Goal: Transaction & Acquisition: Book appointment/travel/reservation

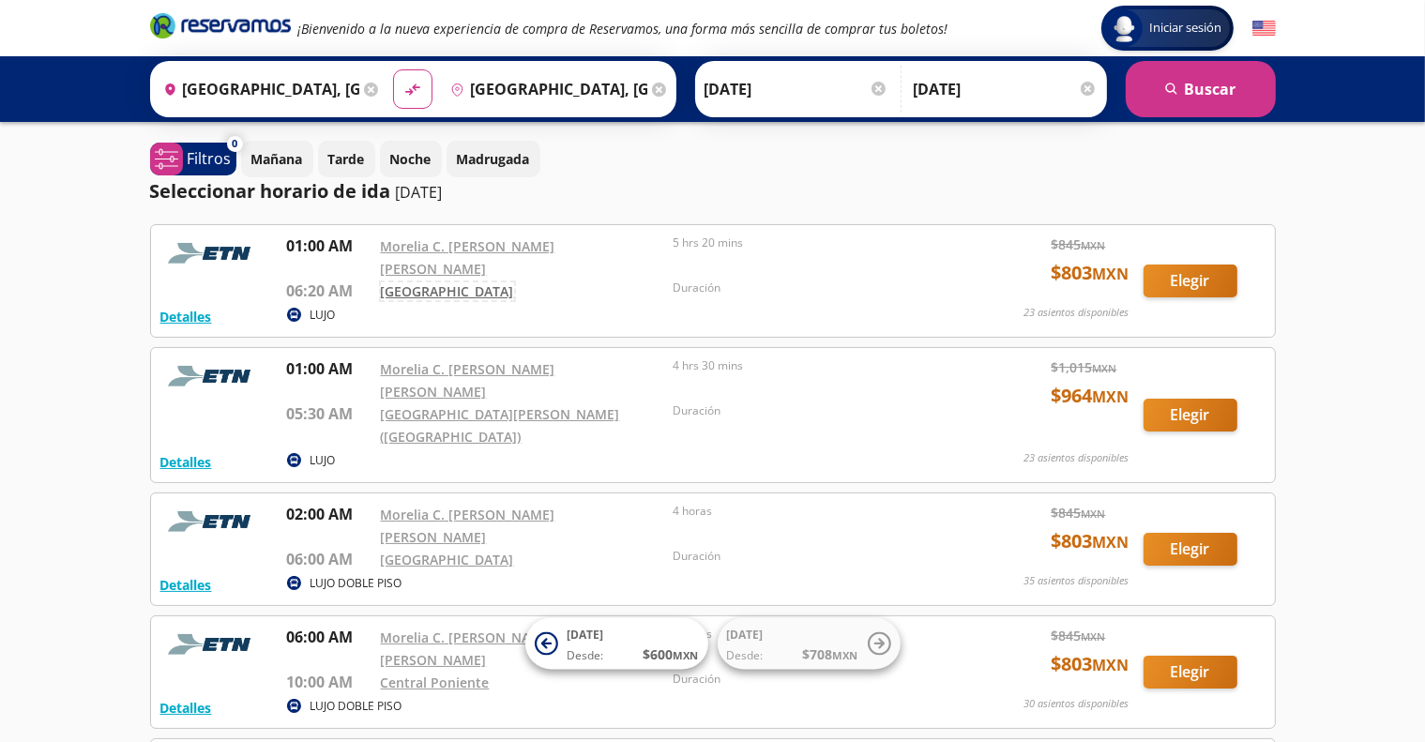
click at [443, 282] on link "[GEOGRAPHIC_DATA]" at bounding box center [447, 291] width 133 height 18
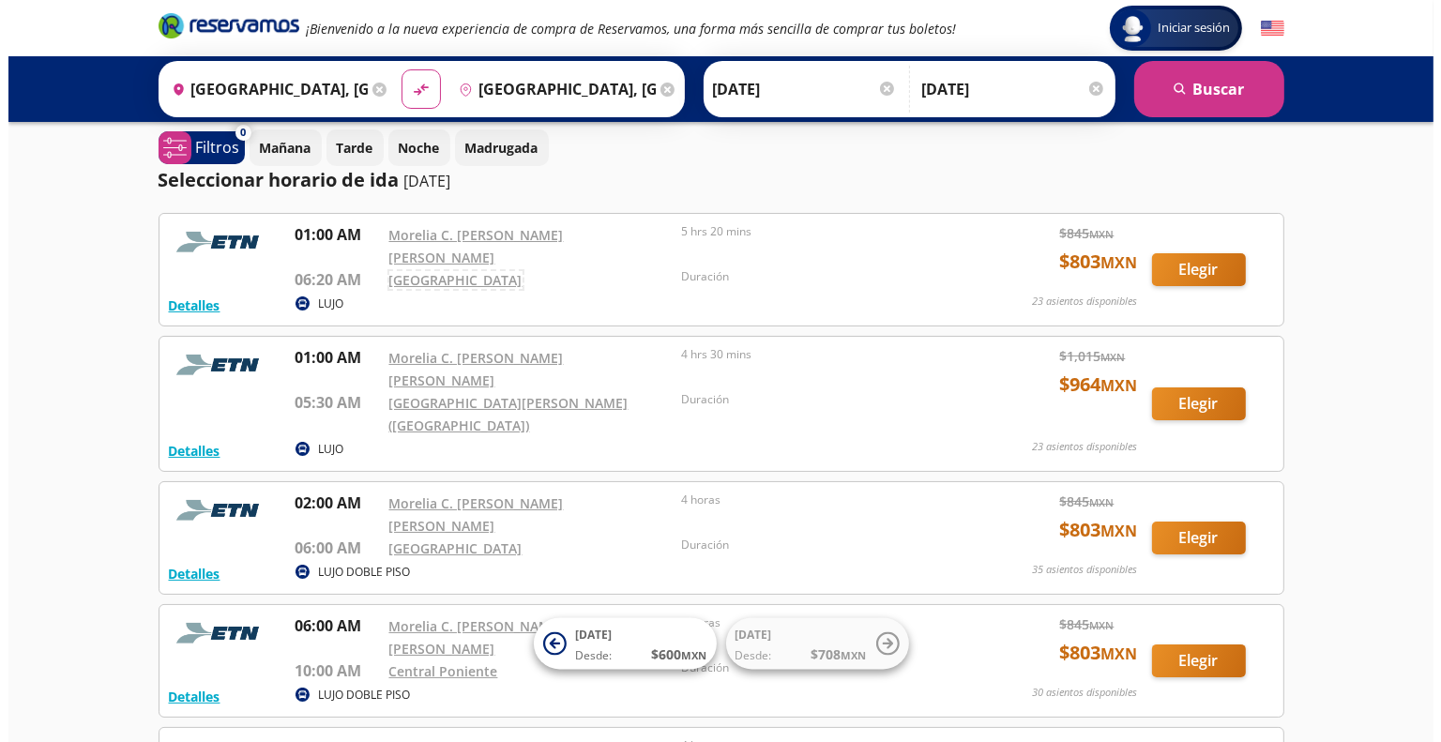
scroll to position [13, 0]
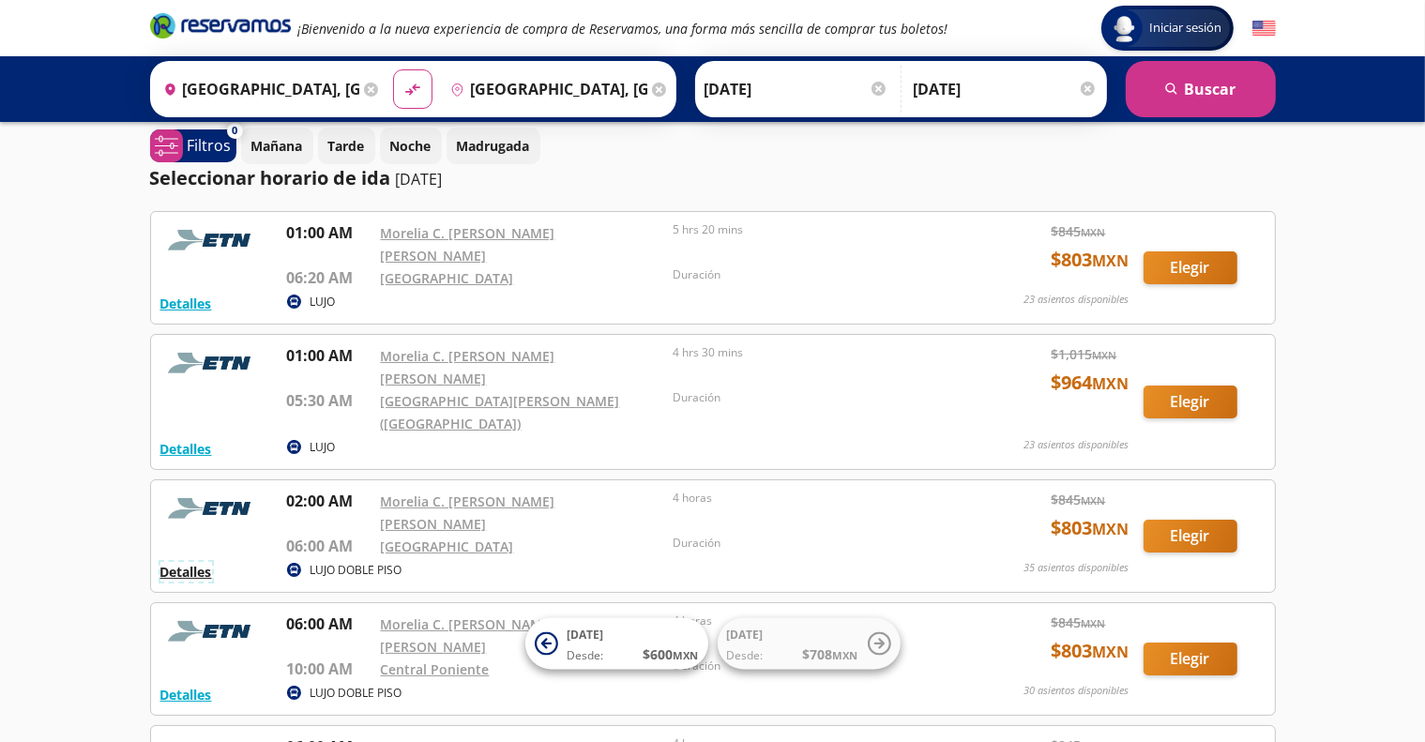
click at [197, 562] on button "Detalles" at bounding box center [186, 572] width 52 height 20
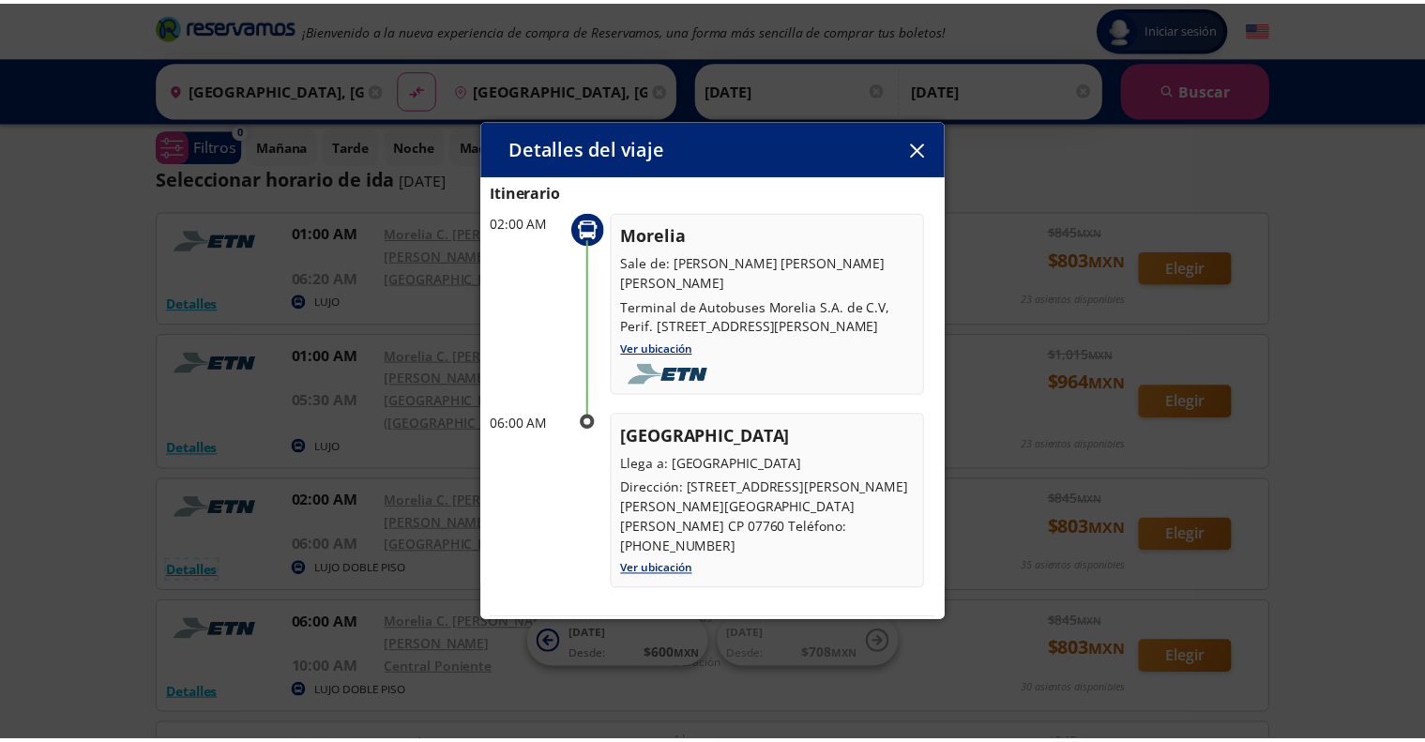
scroll to position [77, 0]
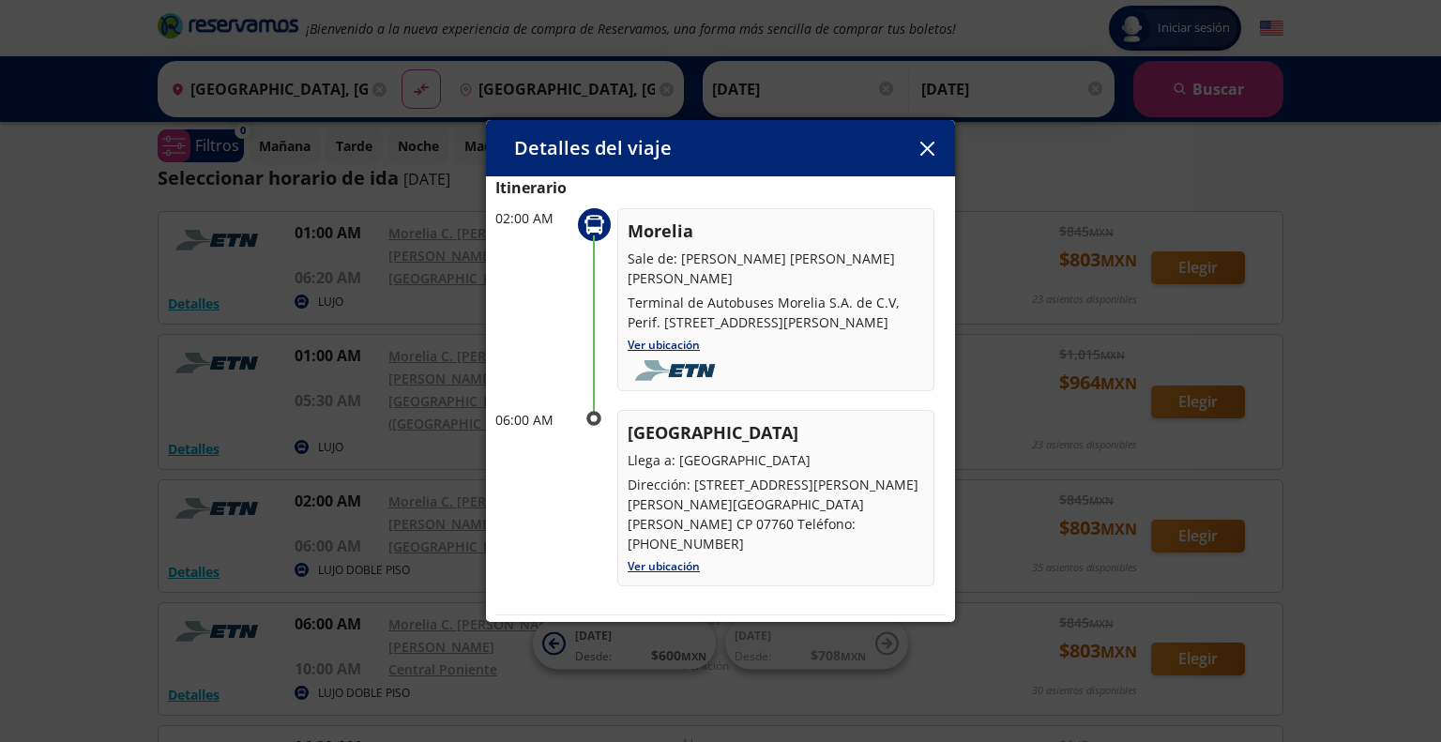
click at [926, 145] on icon "button" at bounding box center [927, 149] width 14 height 14
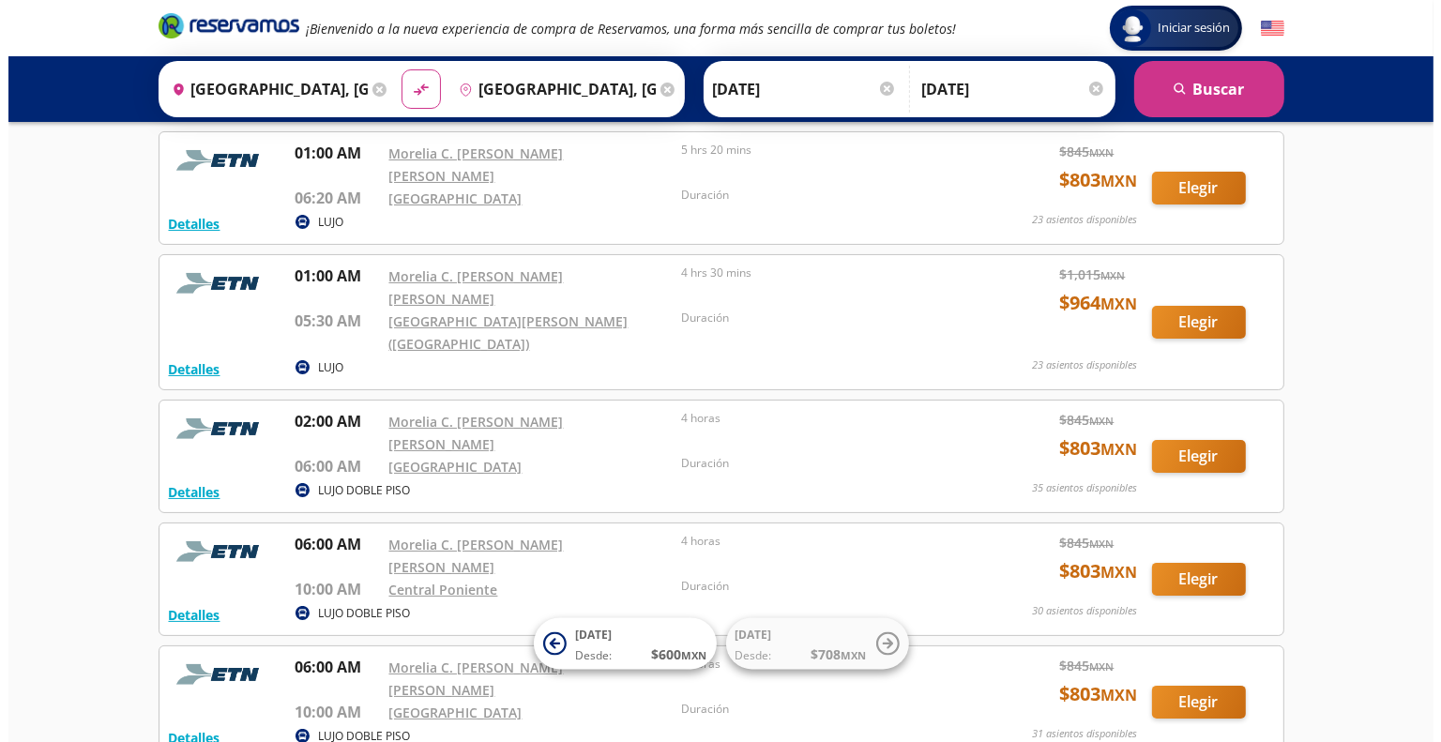
scroll to position [107, 0]
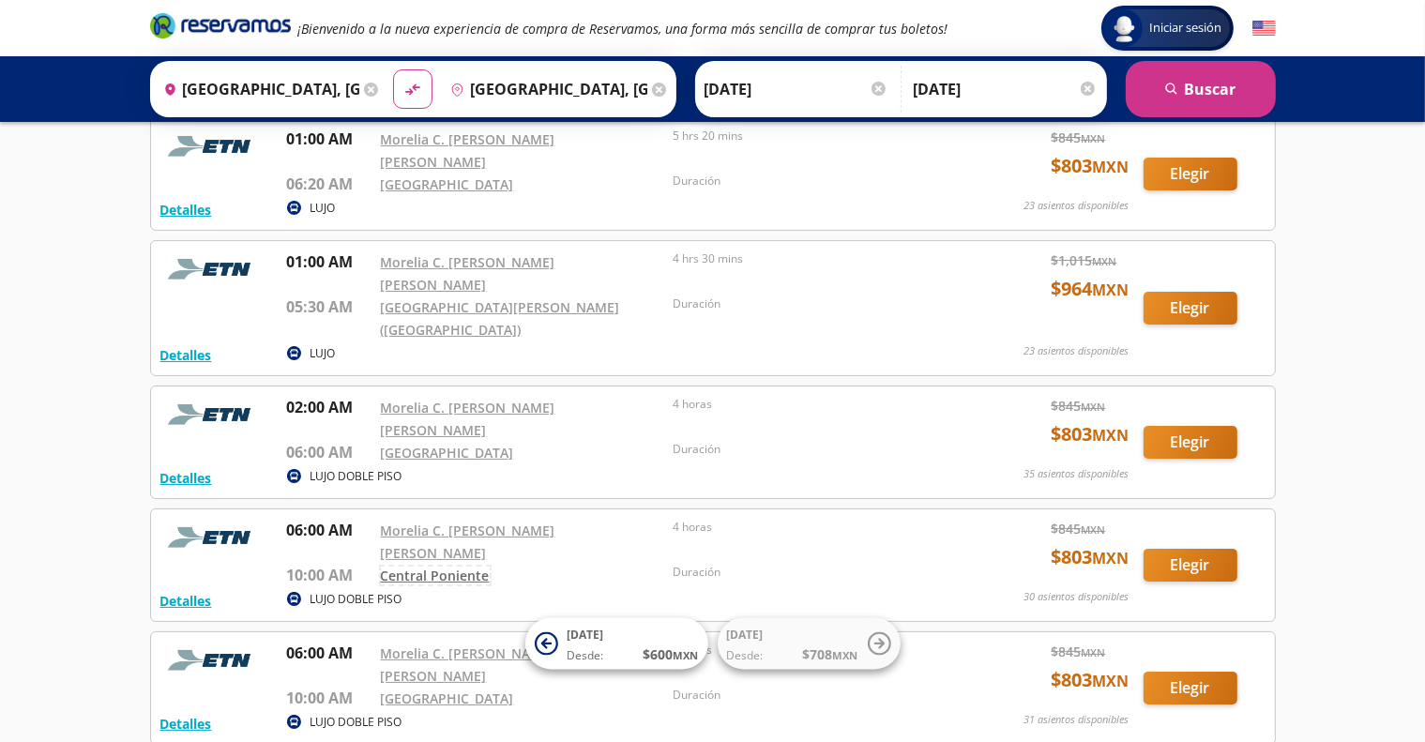
click at [447, 567] on link "Central Poniente" at bounding box center [435, 576] width 109 height 18
click at [179, 591] on button "Detalles" at bounding box center [186, 601] width 52 height 20
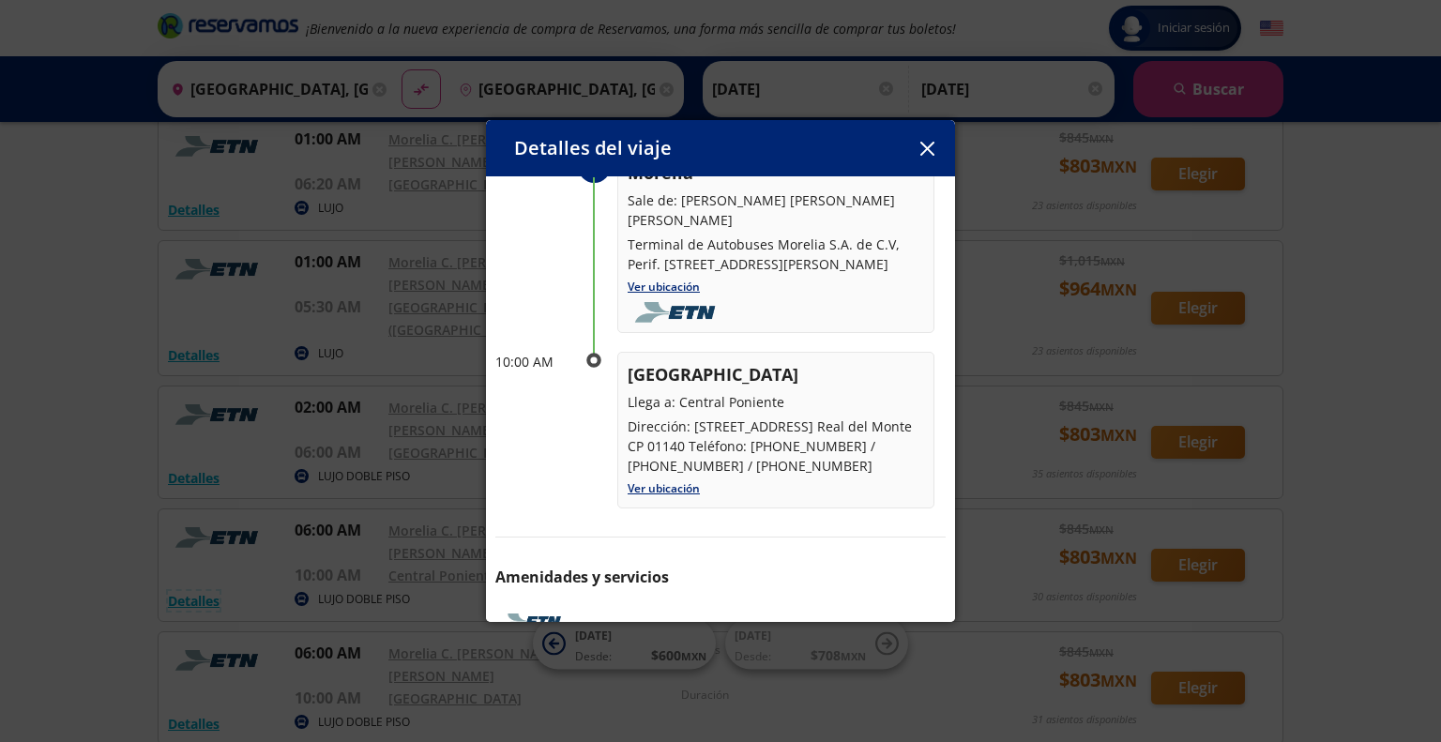
scroll to position [143, 0]
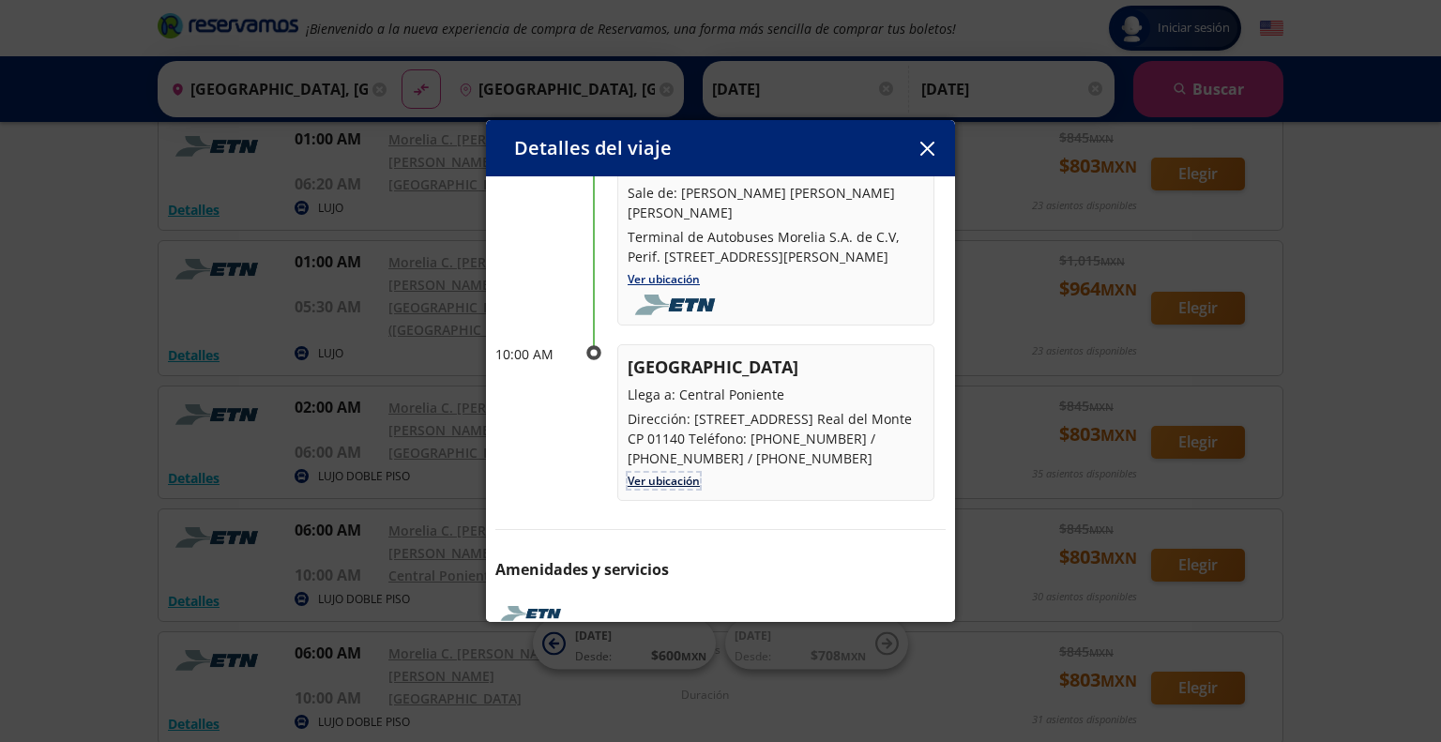
click at [661, 479] on link "Ver ubicación" at bounding box center [664, 481] width 72 height 16
click at [925, 149] on icon "button" at bounding box center [927, 149] width 14 height 14
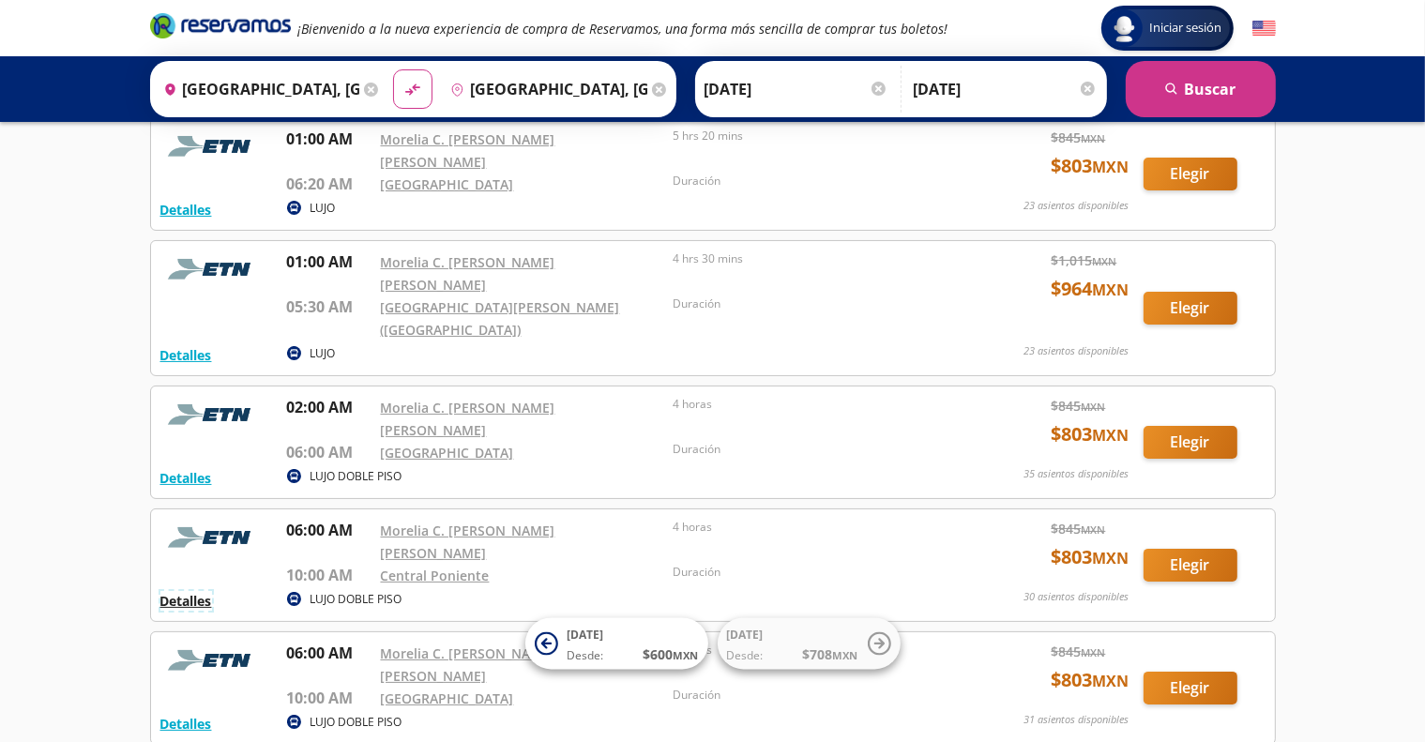
click at [190, 591] on button "Detalles" at bounding box center [186, 601] width 52 height 20
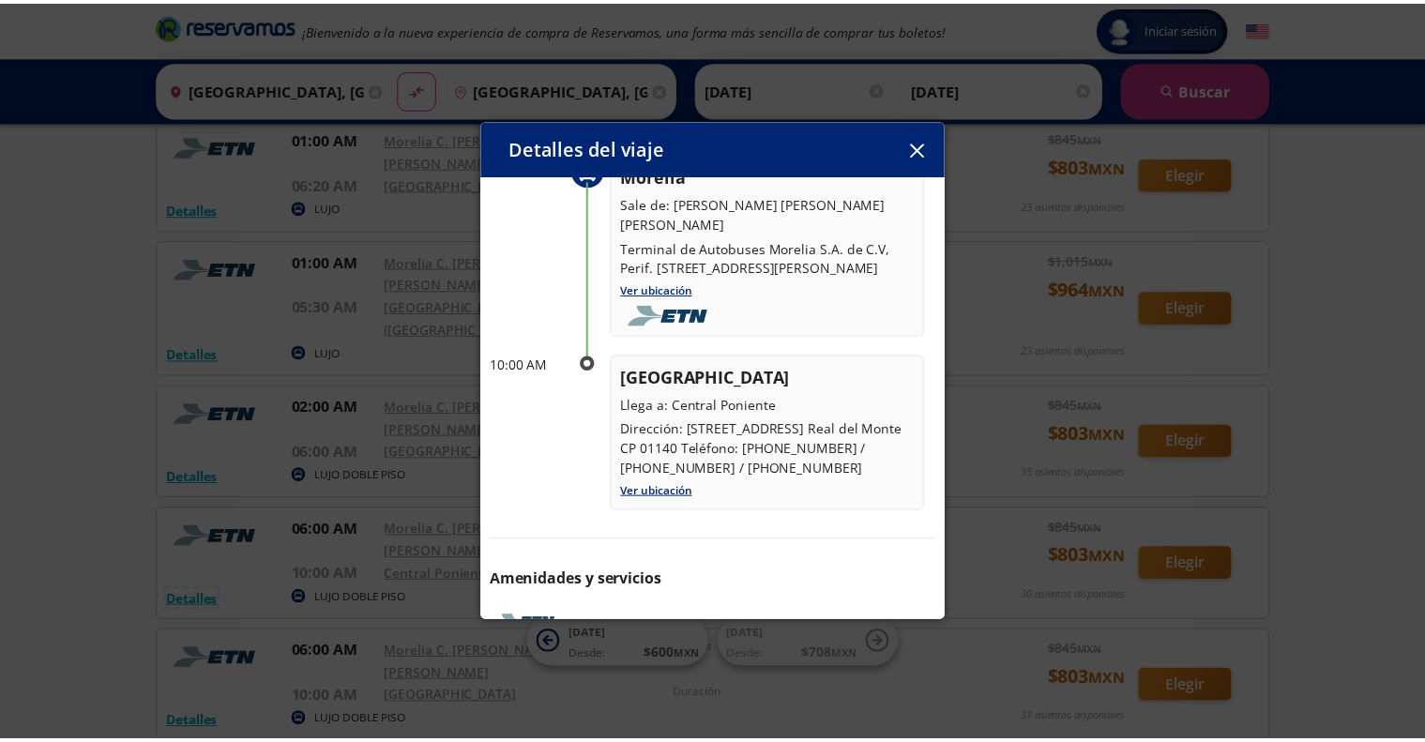
scroll to position [195, 0]
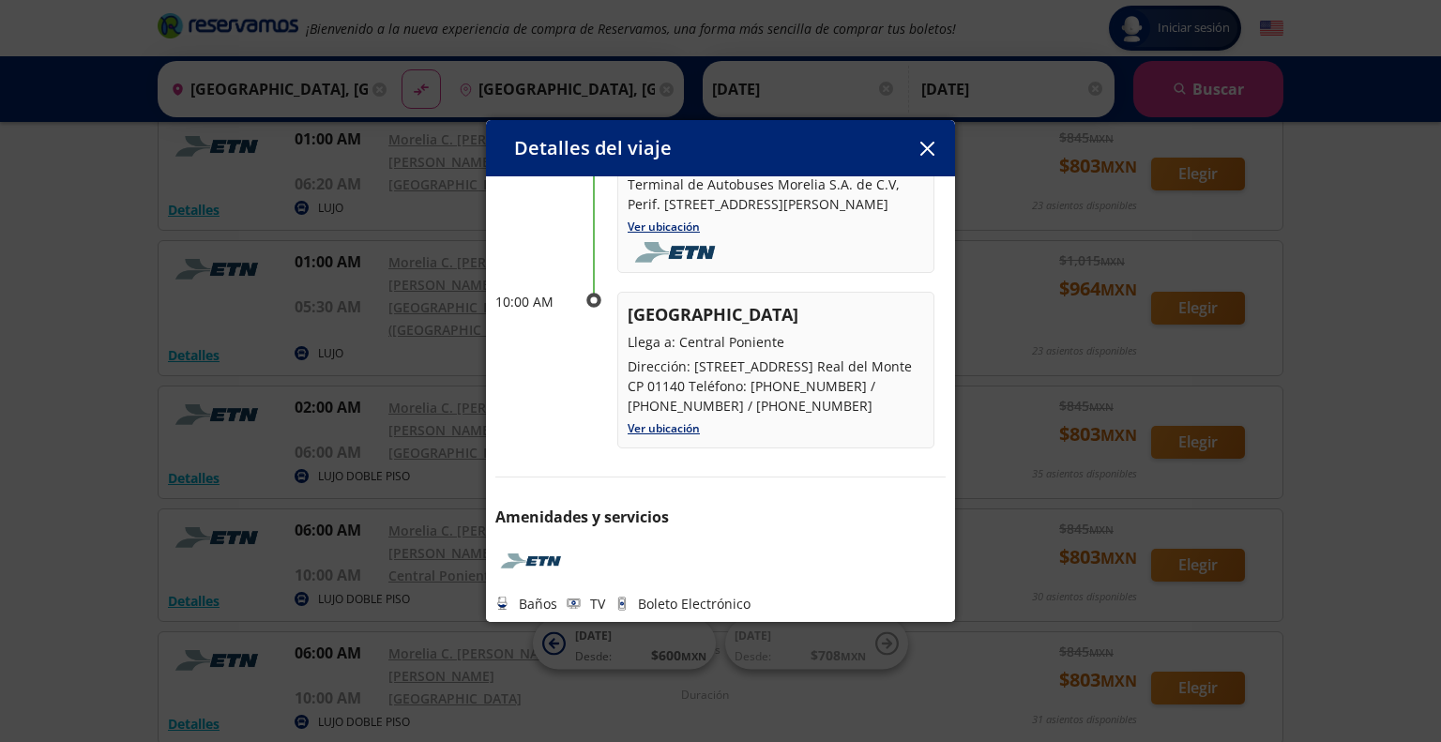
click at [927, 146] on icon "button" at bounding box center [927, 149] width 14 height 14
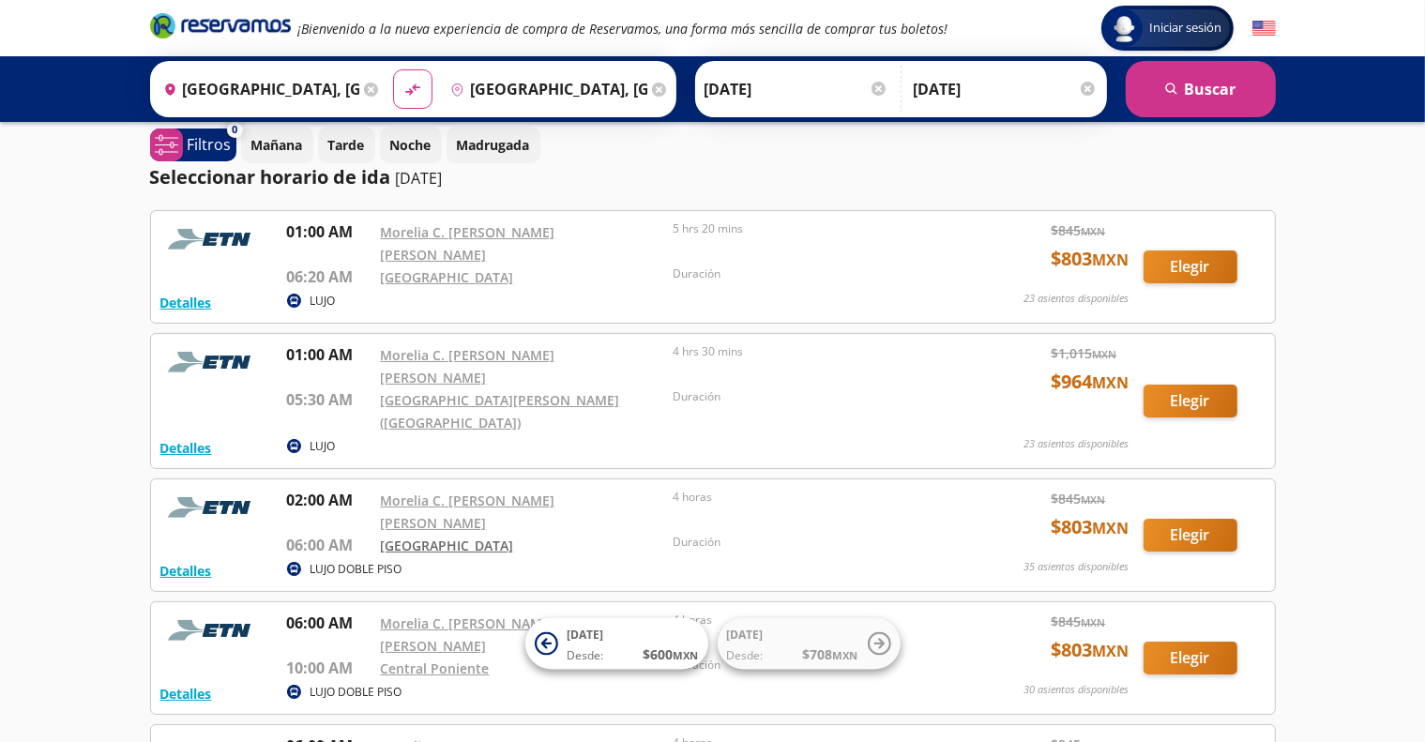
scroll to position [13, 0]
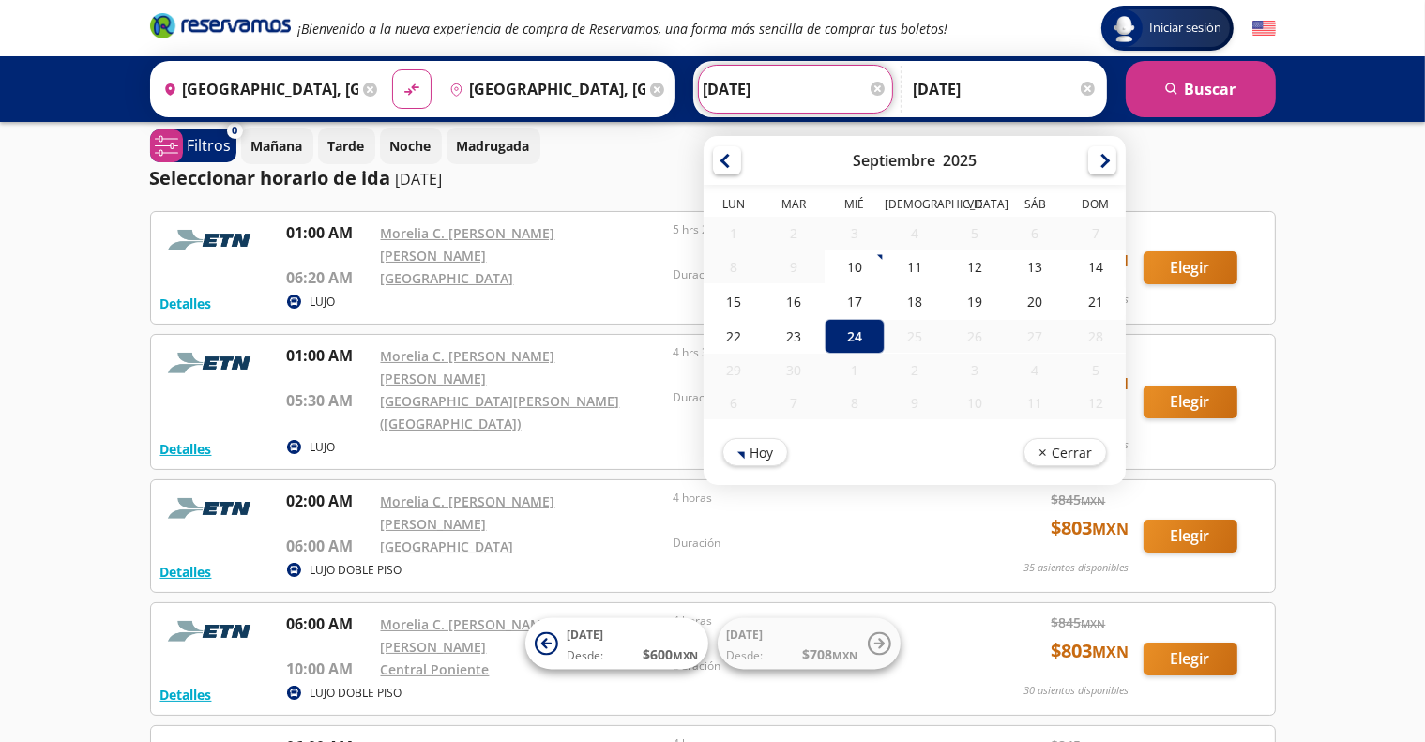
click at [707, 94] on input "[DATE]" at bounding box center [796, 89] width 184 height 47
click at [779, 327] on div "23" at bounding box center [794, 336] width 60 height 35
type input "[DATE]"
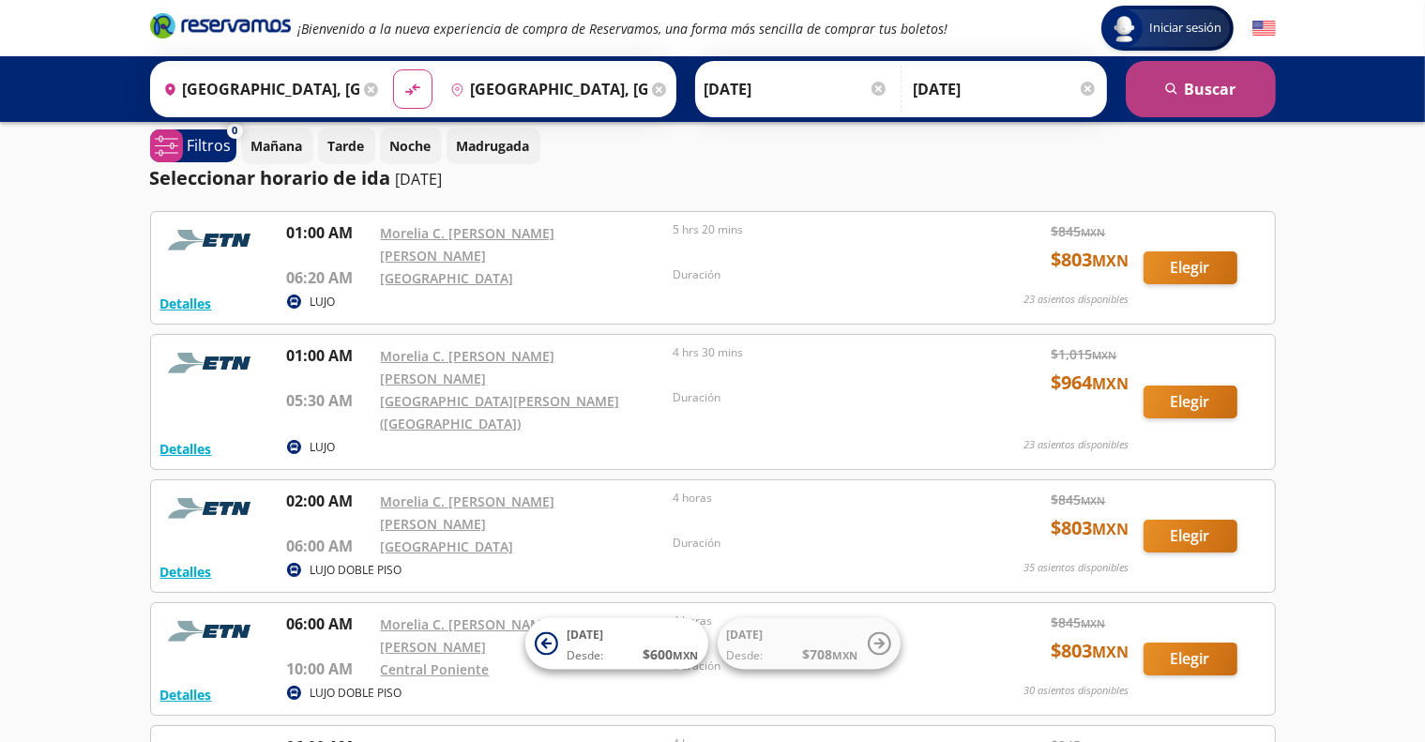
click at [1197, 84] on button "search [GEOGRAPHIC_DATA]" at bounding box center [1201, 89] width 150 height 56
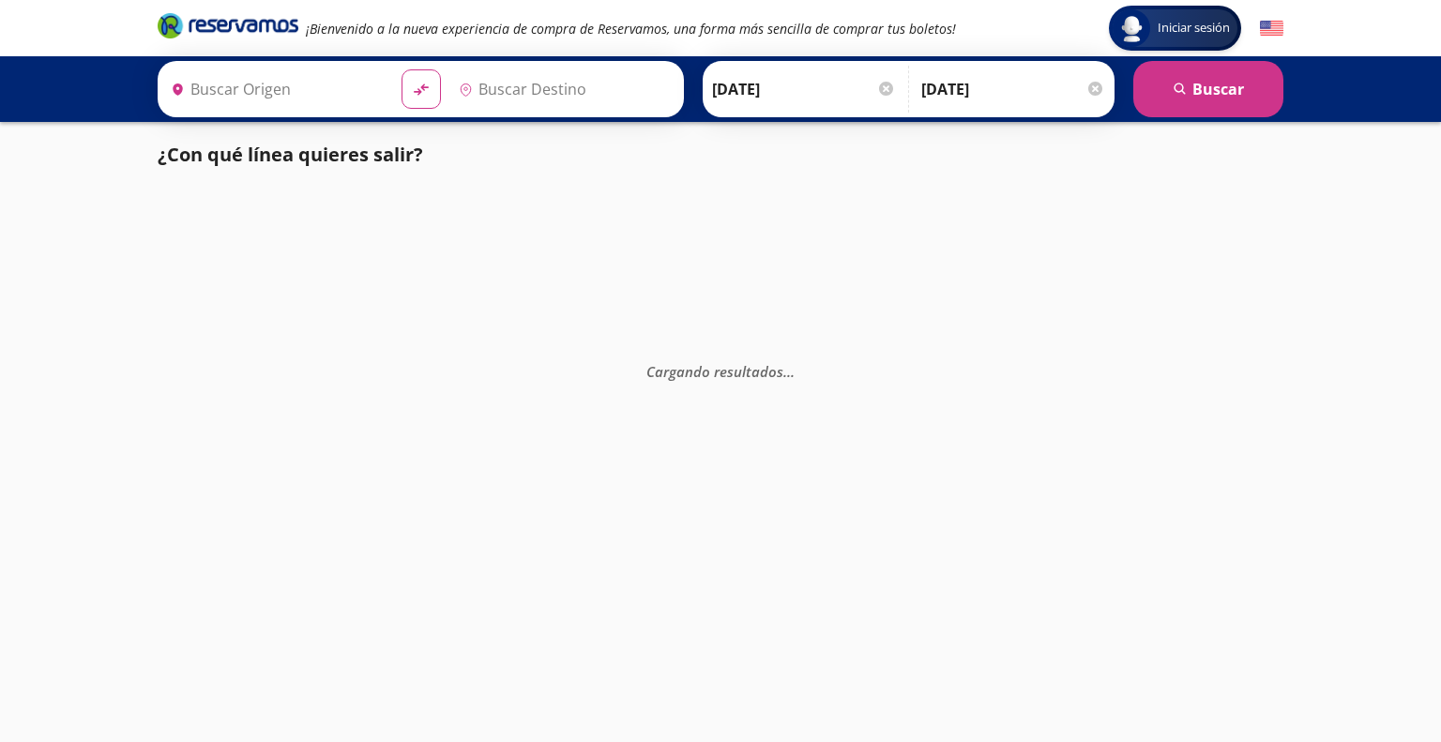
type input "[GEOGRAPHIC_DATA], [GEOGRAPHIC_DATA]"
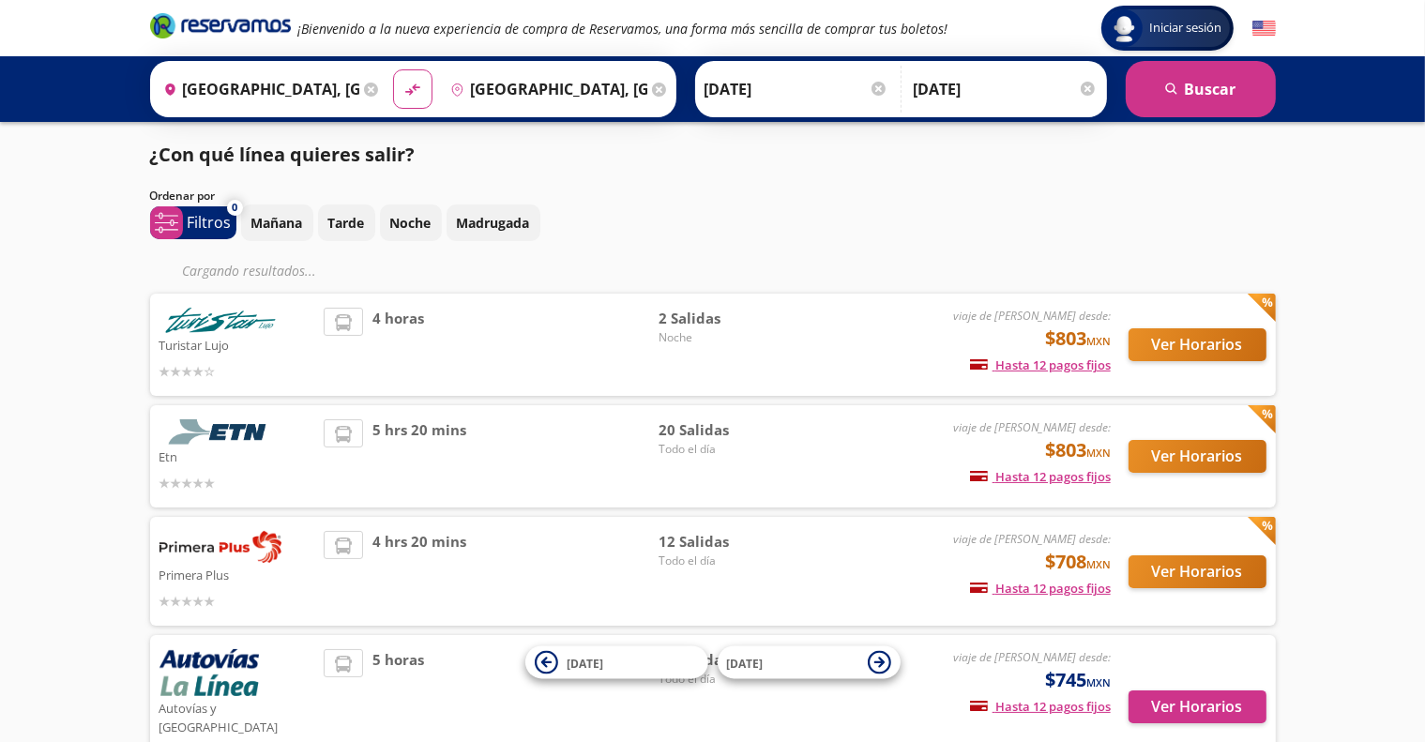
scroll to position [2, 0]
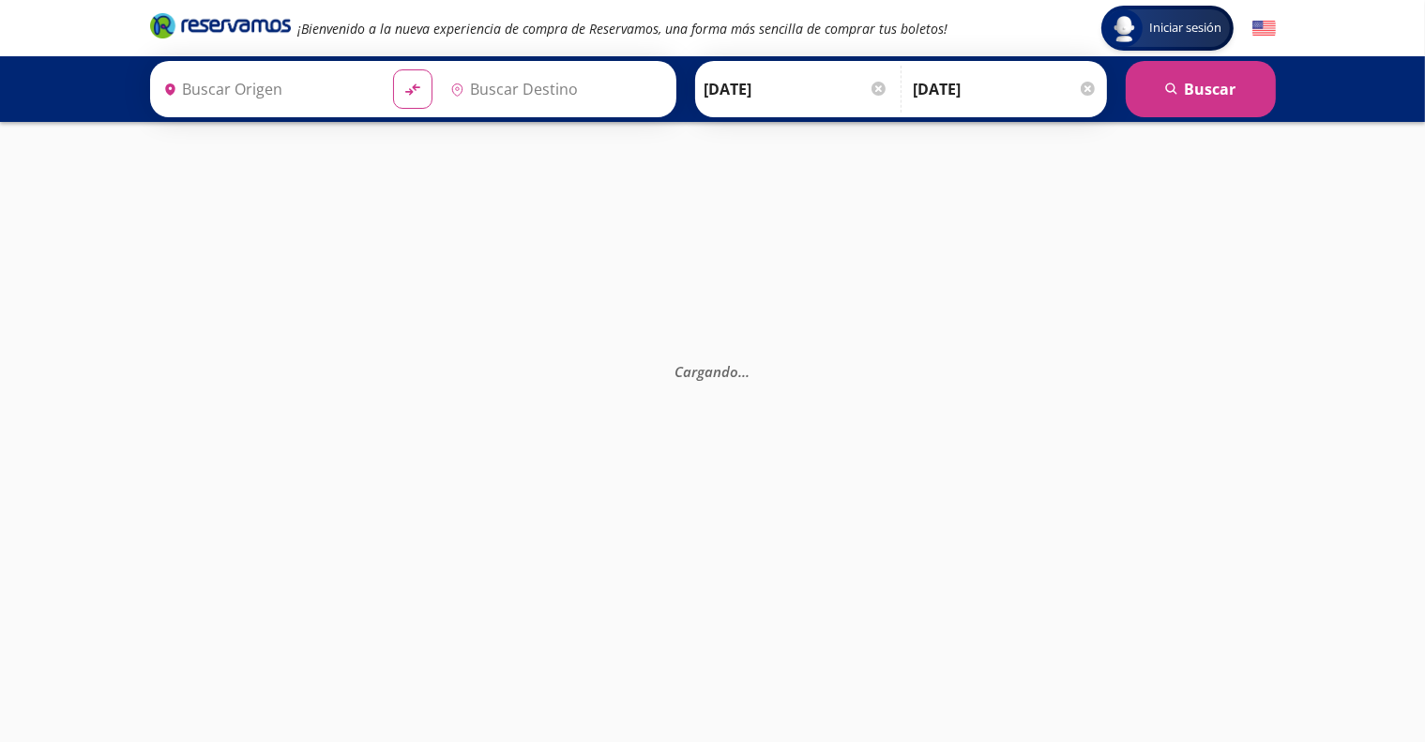
type input "[GEOGRAPHIC_DATA], [GEOGRAPHIC_DATA]"
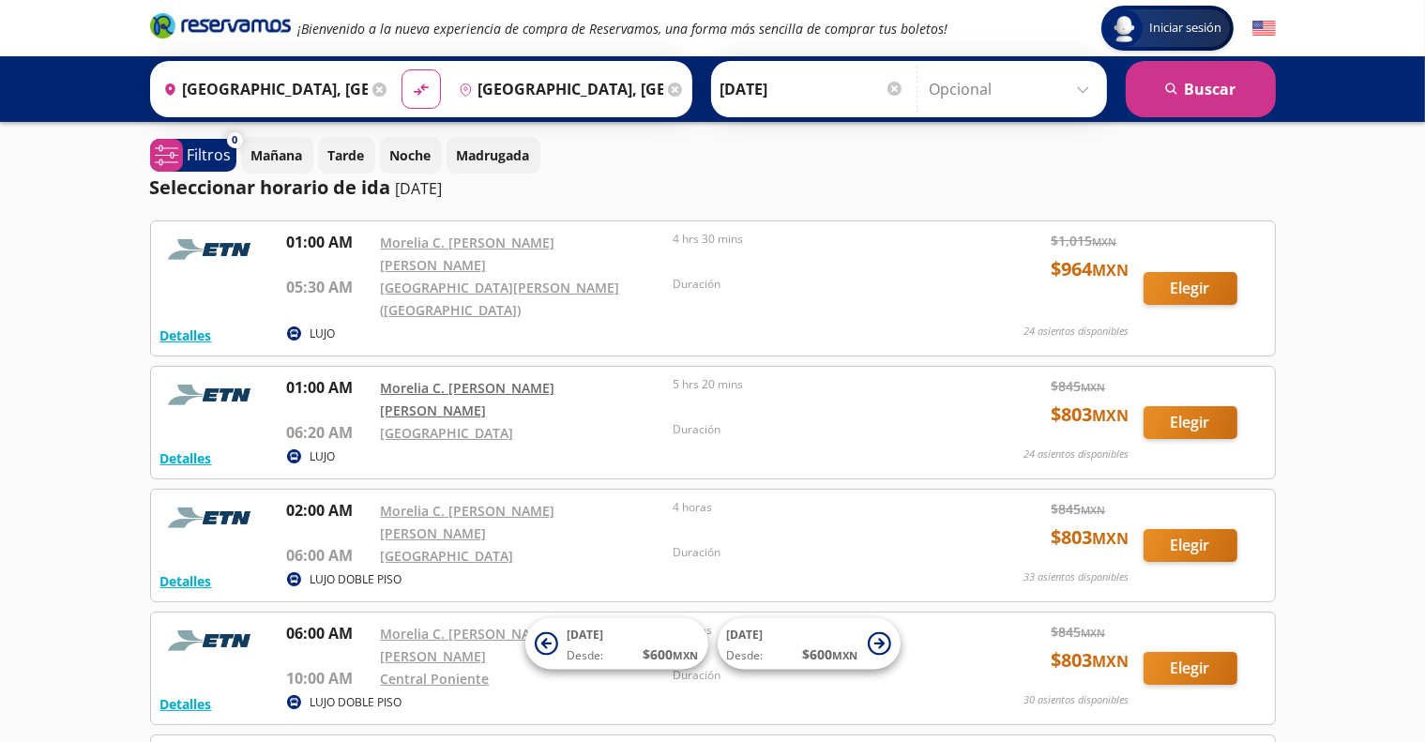
scroll to position [23, 0]
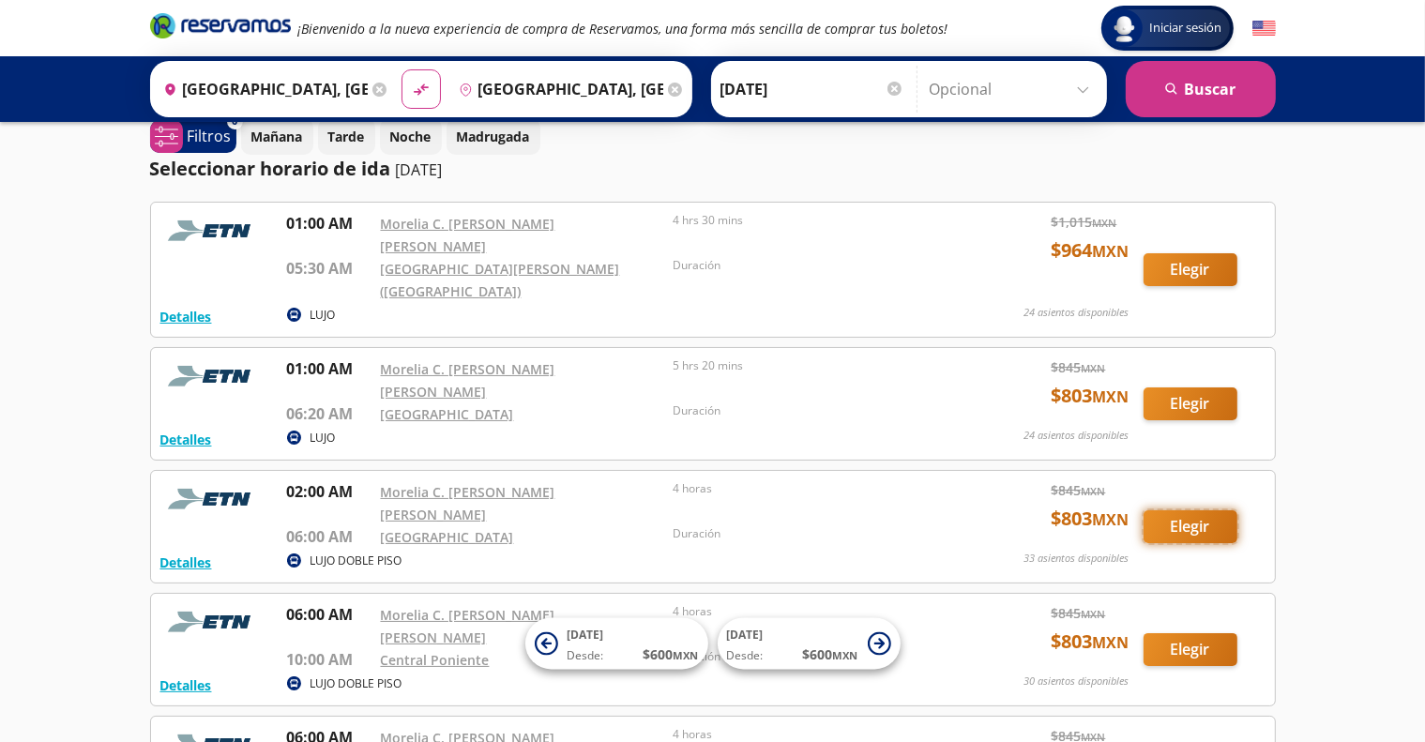
click at [1193, 510] on button "Elegir" at bounding box center [1191, 526] width 94 height 33
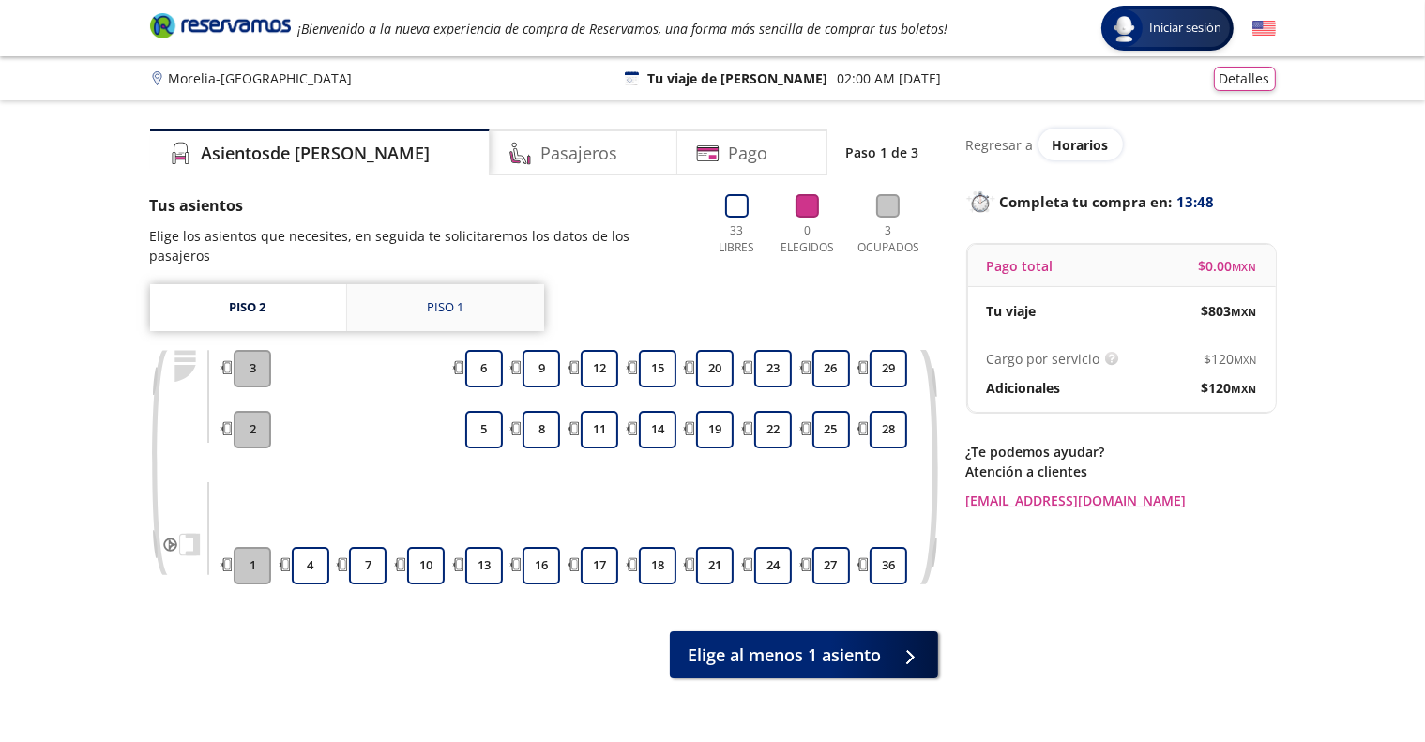
click at [428, 298] on div "Piso 1" at bounding box center [445, 307] width 37 height 19
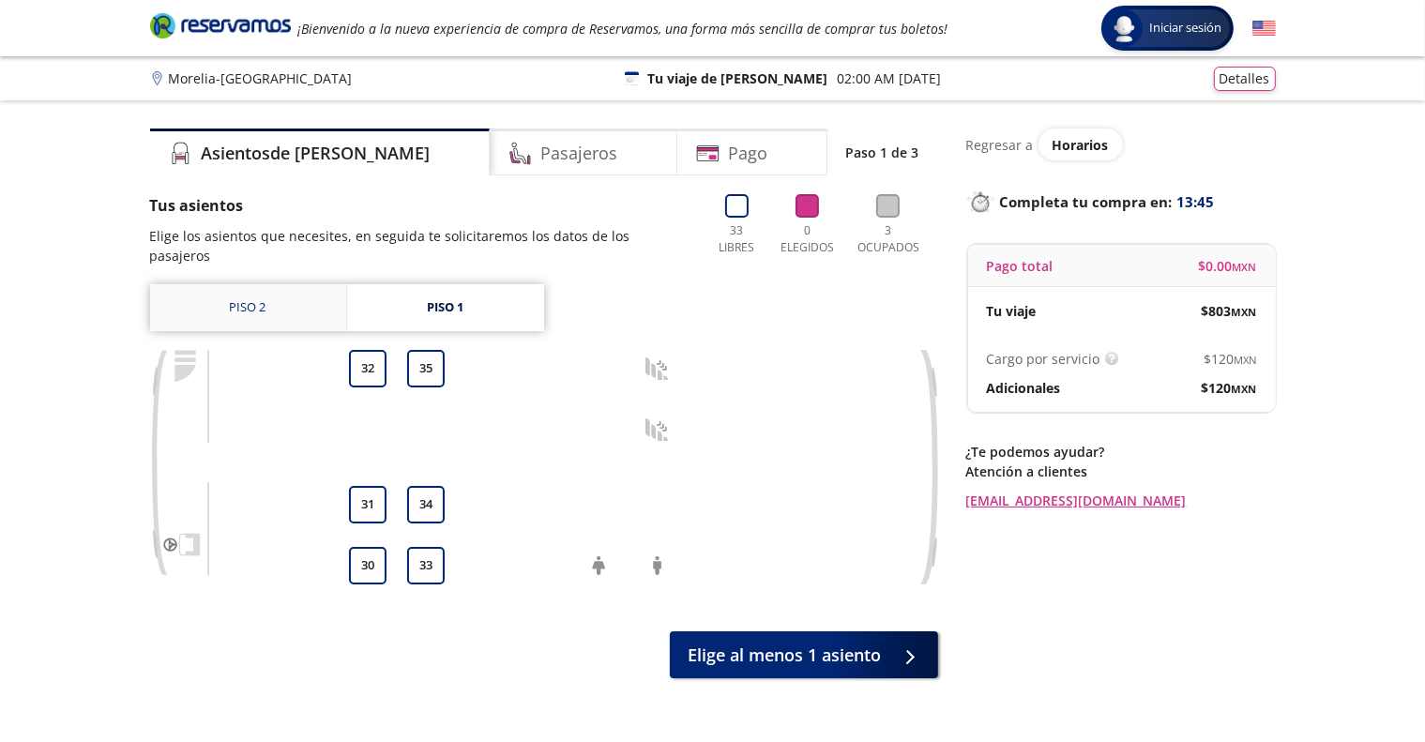
click at [262, 287] on link "Piso 2" at bounding box center [248, 307] width 196 height 47
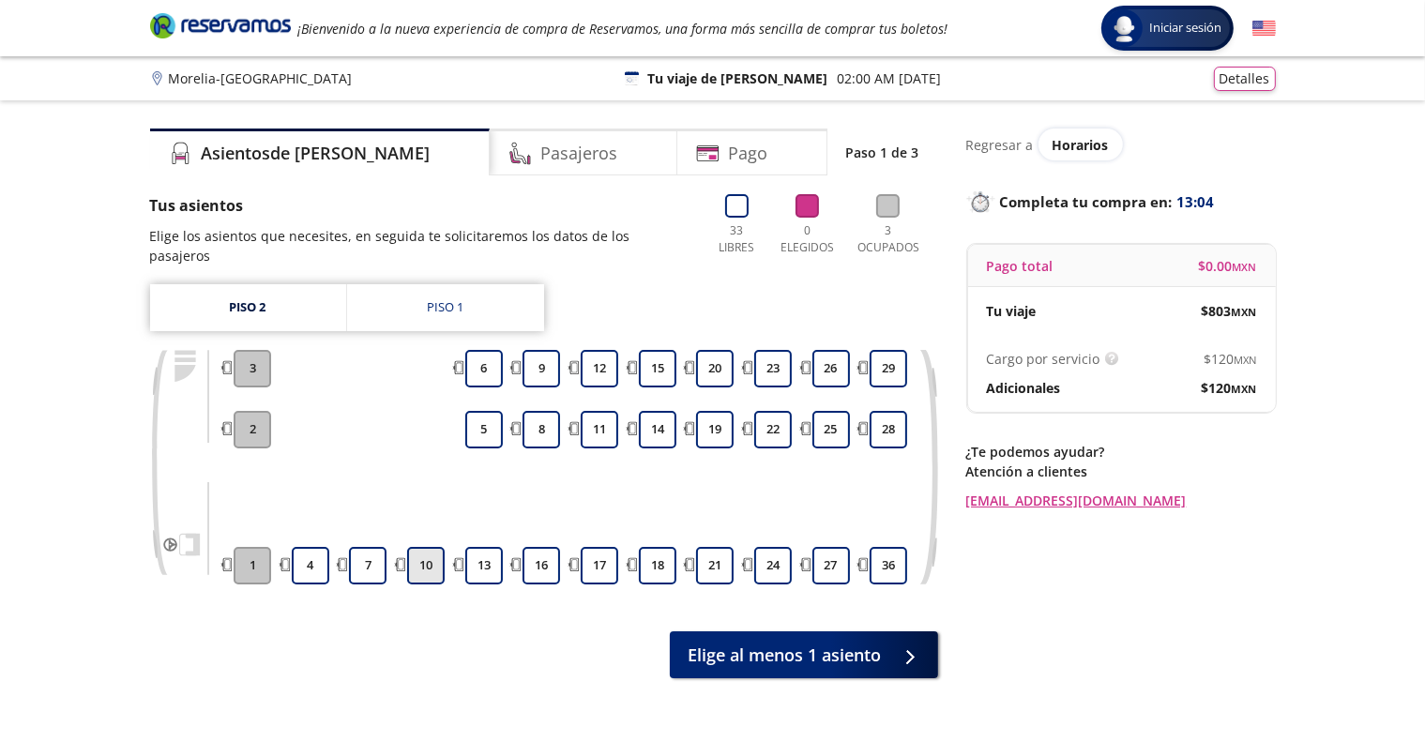
click at [430, 547] on button "10" at bounding box center [426, 566] width 38 height 38
